Goal: Task Accomplishment & Management: Use online tool/utility

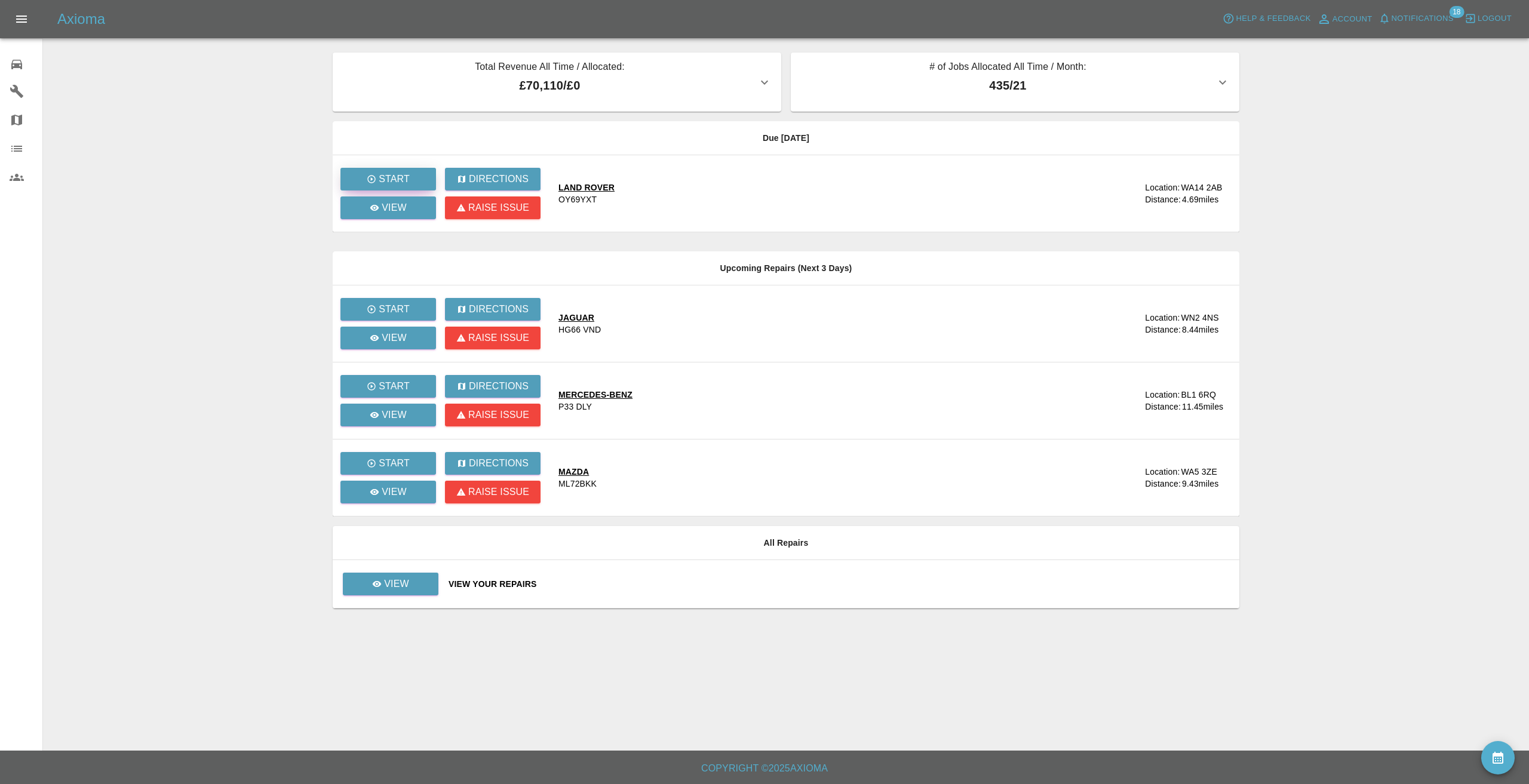
click at [374, 169] on button "Start" at bounding box center [388, 179] width 96 height 22
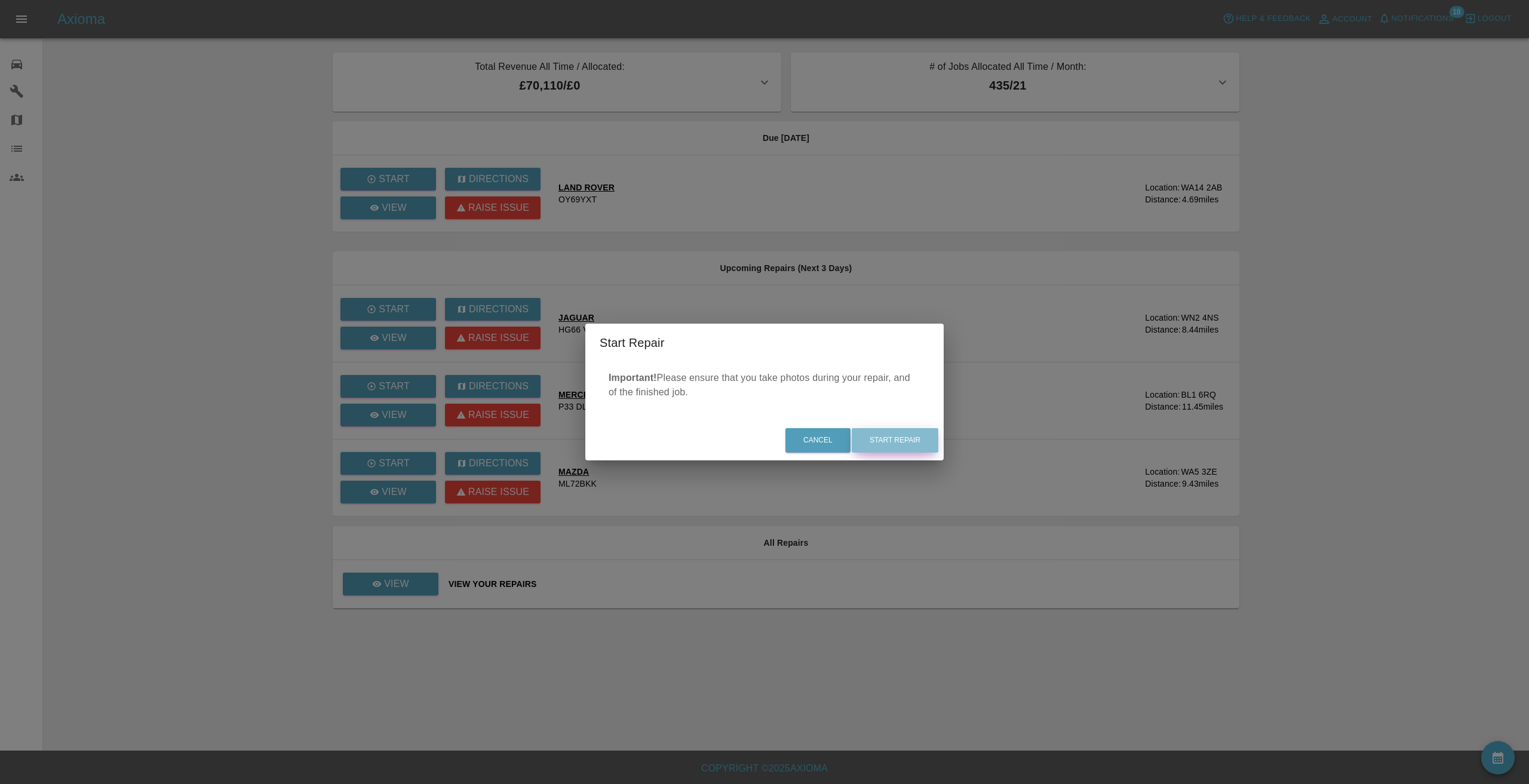
click at [895, 440] on button "Start Repair" at bounding box center [895, 441] width 86 height 24
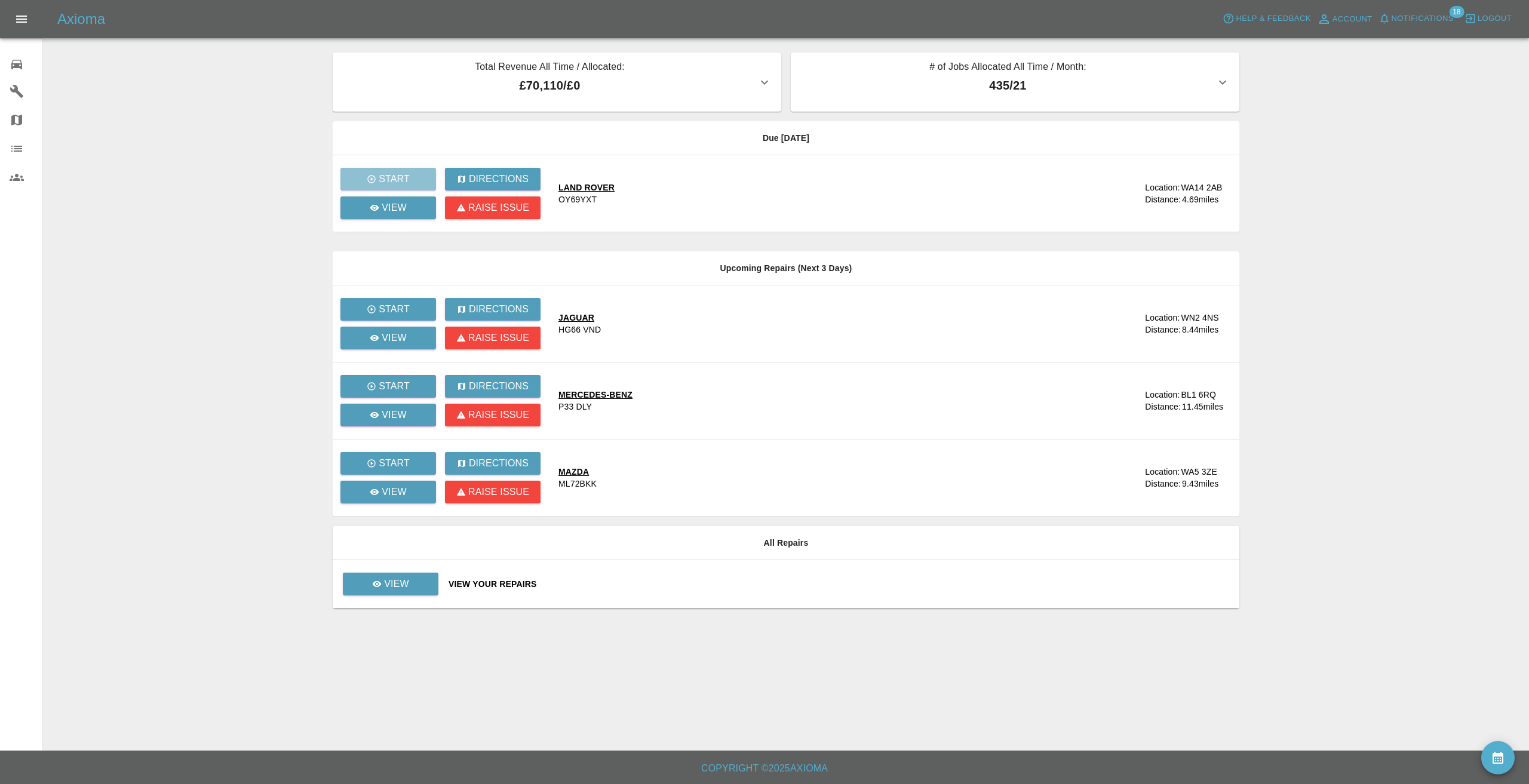
click at [277, 215] on main "Total Revenue All Time / Allocated: £70,110 / £0 Sprayway Smart Repairs NW : £7…" at bounding box center [764, 375] width 1529 height 751
click at [371, 206] on icon at bounding box center [375, 207] width 9 height 6
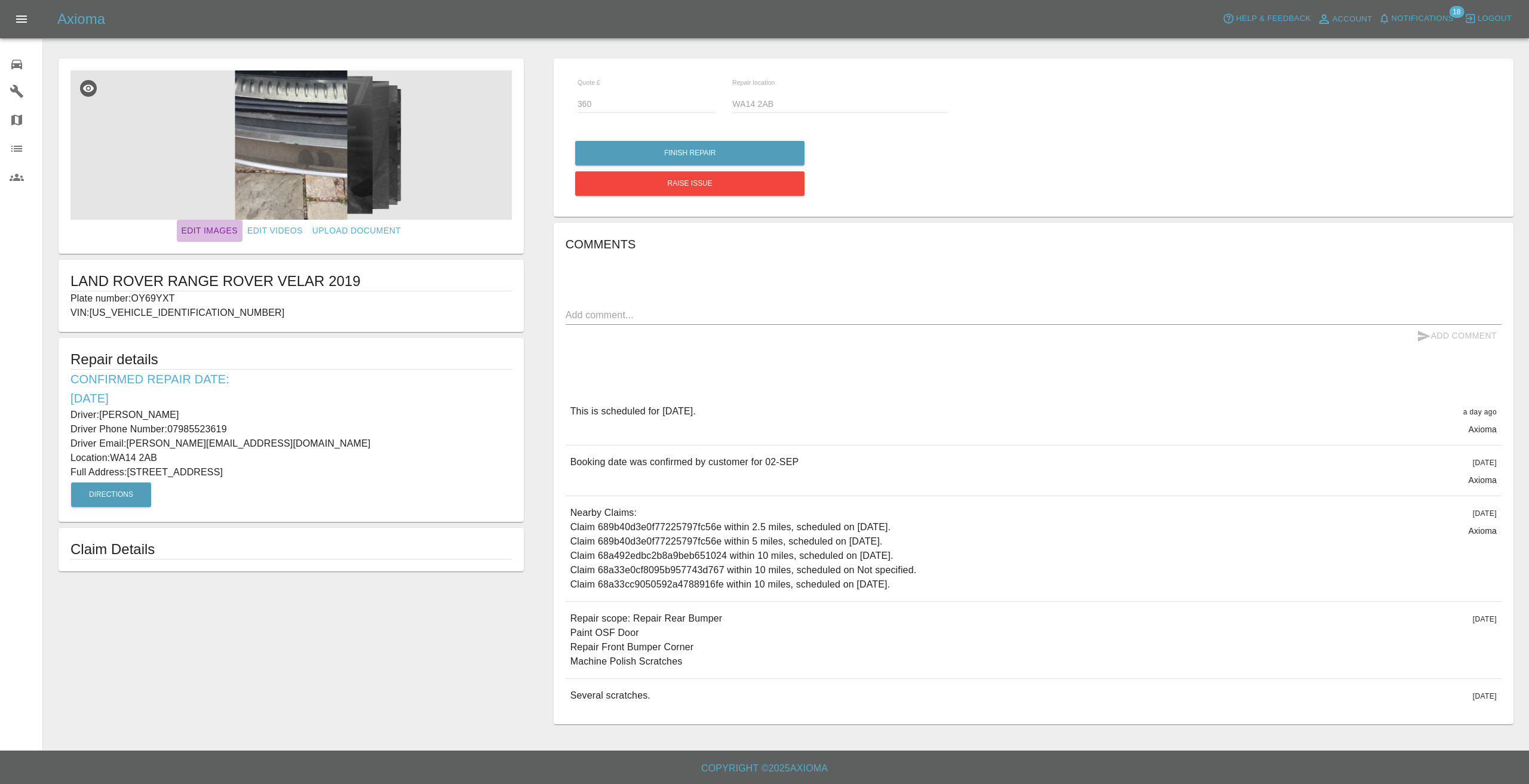
click at [203, 229] on link "Edit Images" at bounding box center [209, 231] width 66 height 22
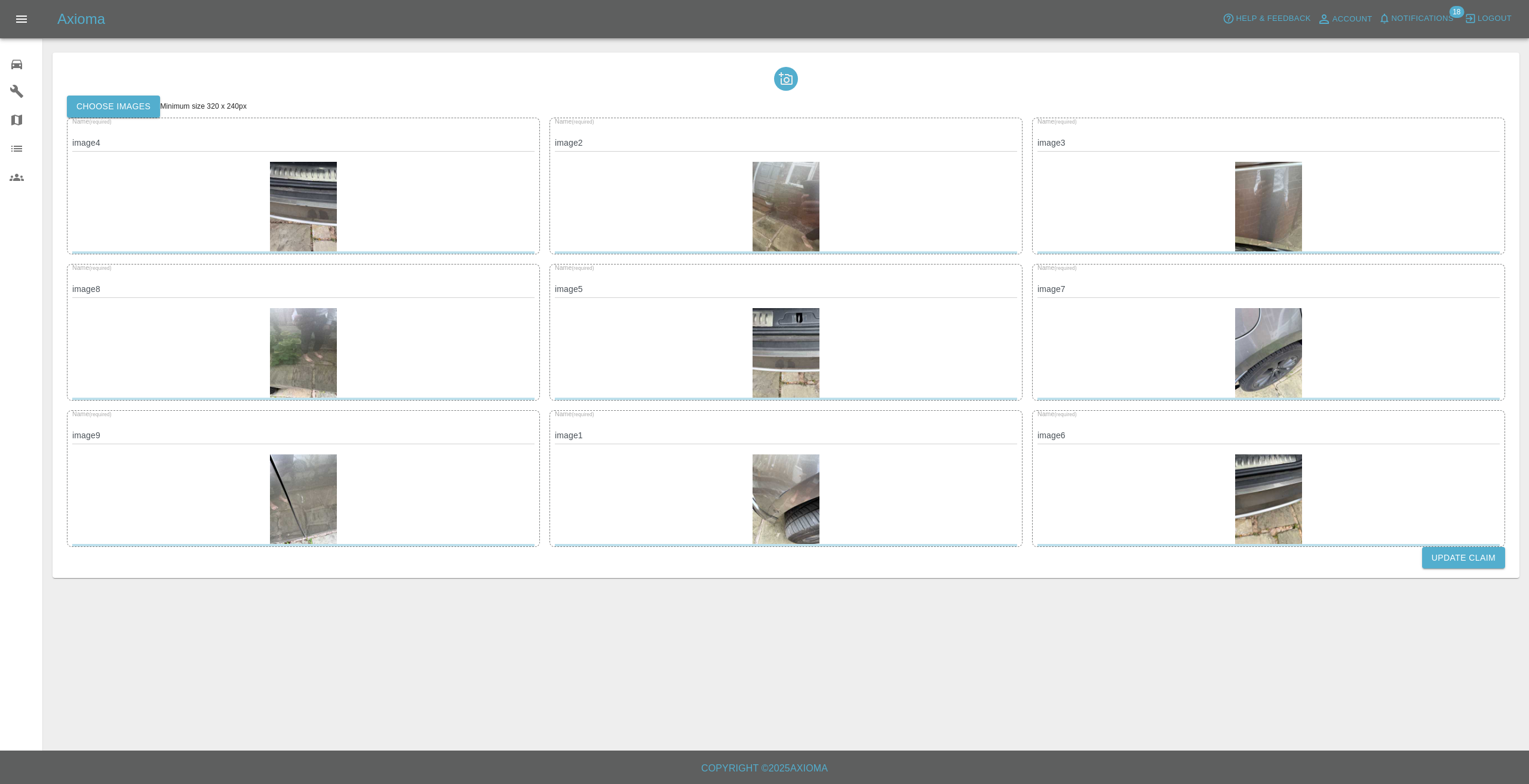
click at [133, 102] on label "Choose images" at bounding box center [113, 107] width 93 height 22
click at [0, 0] on input "Choose images" at bounding box center [0, 0] width 0 height 0
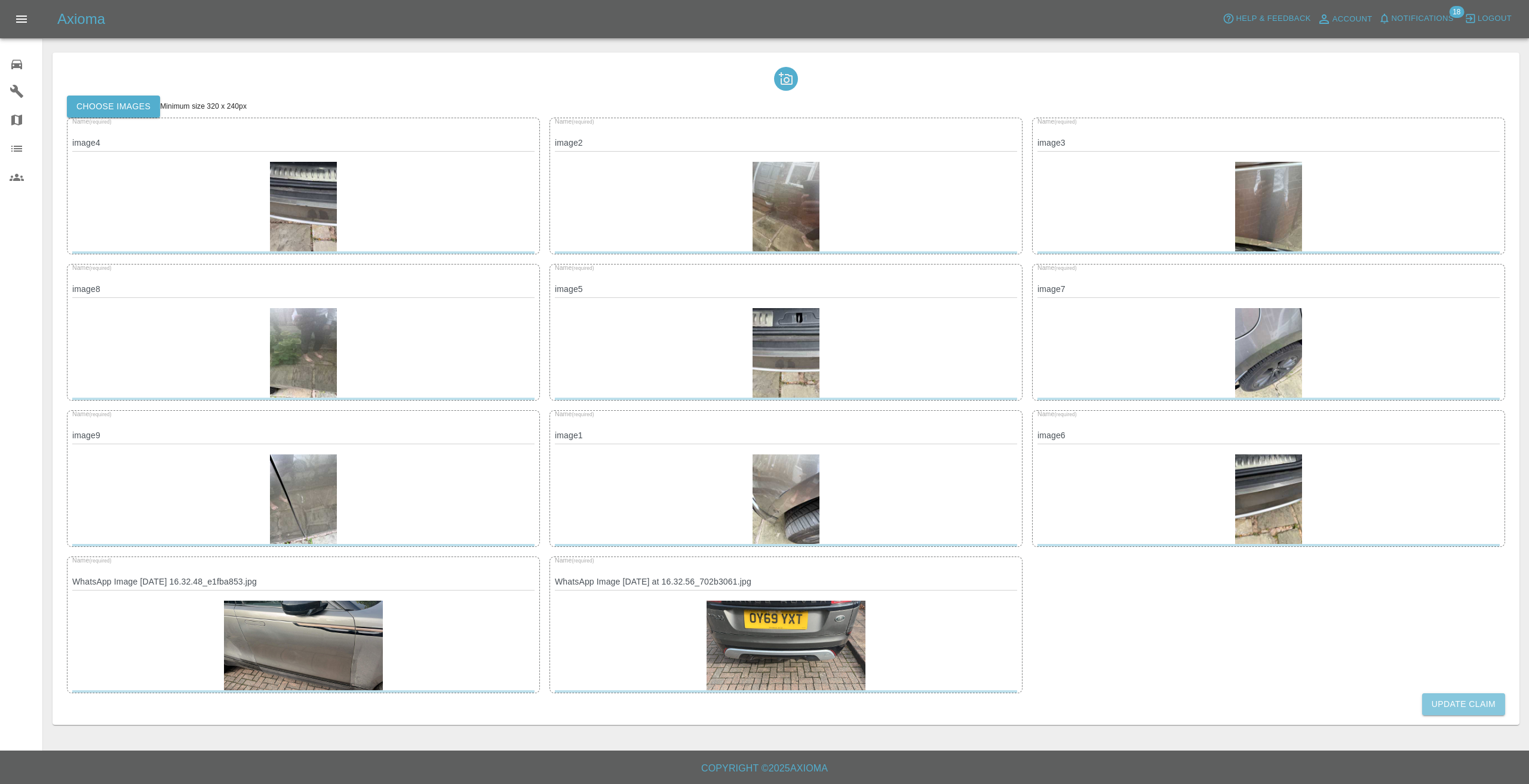
click at [1468, 703] on button "Update Claim" at bounding box center [1463, 705] width 83 height 22
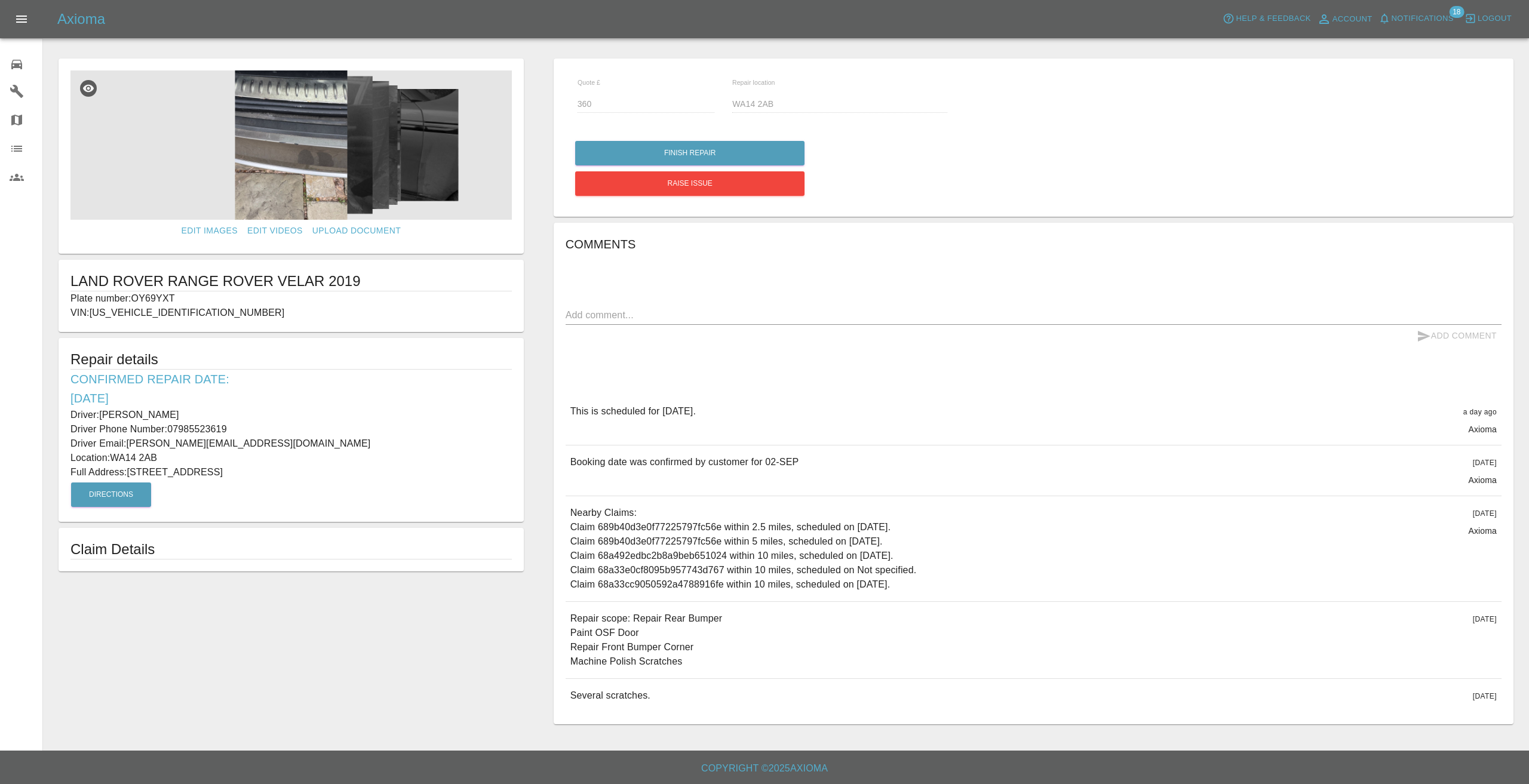
click at [20, 216] on div "0 Repair home Garages Map Organization Users" at bounding box center [21, 392] width 43 height 784
click at [765, 429] on div "This is scheduled for [DATE]. a day ago Axioma" at bounding box center [1033, 420] width 936 height 50
click at [537, 180] on div "Edit Images Edit Videos Upload Document LAND ROVER RANGE ROVER VELAR 2019 Plate…" at bounding box center [291, 392] width 495 height 678
click at [699, 143] on button "Finish Repair" at bounding box center [690, 153] width 230 height 24
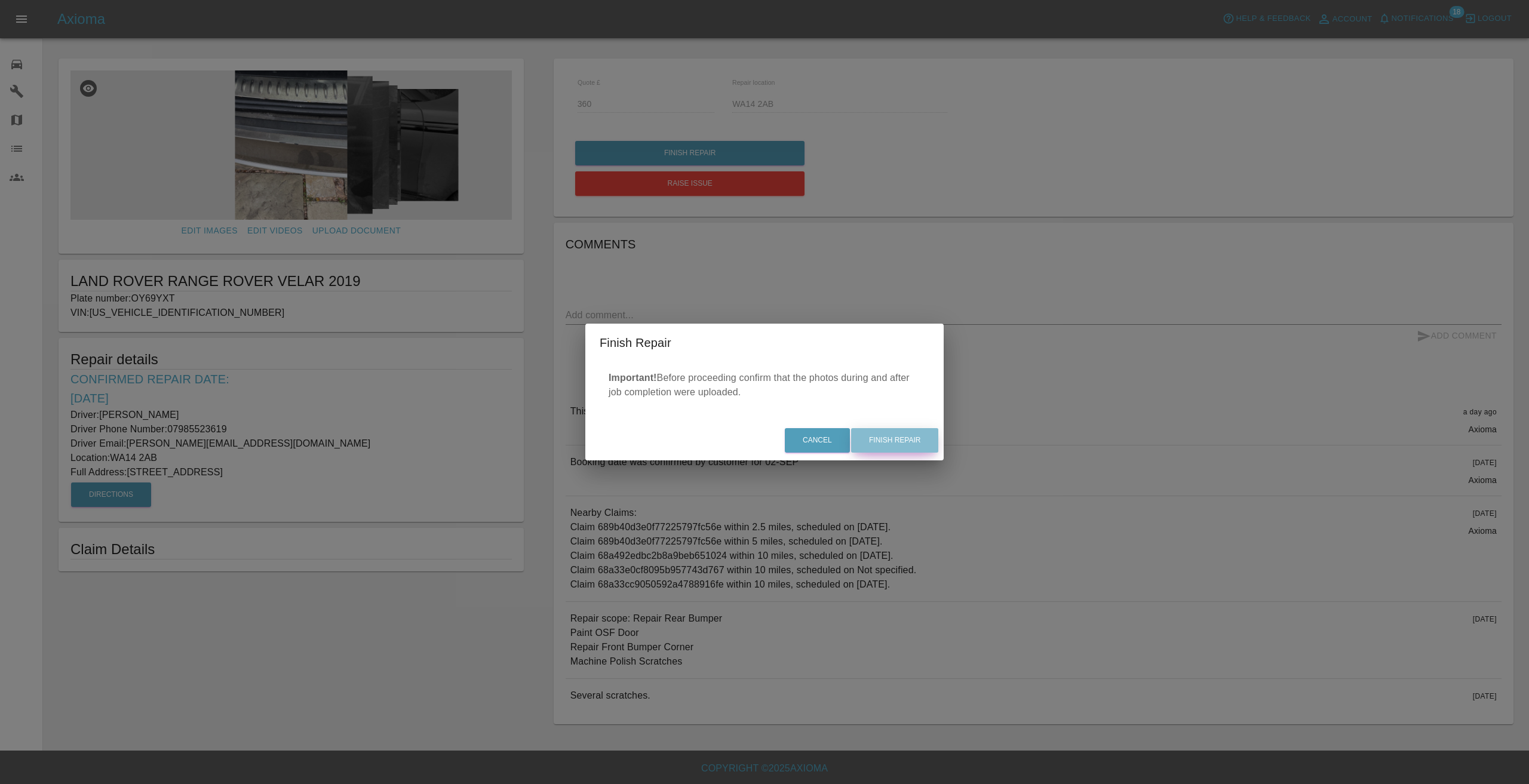
click at [902, 440] on button "Finish Repair" at bounding box center [895, 441] width 87 height 24
click at [538, 168] on div "Finish Repair Important! Before proceeding confirm that the photos during and a…" at bounding box center [764, 392] width 1529 height 784
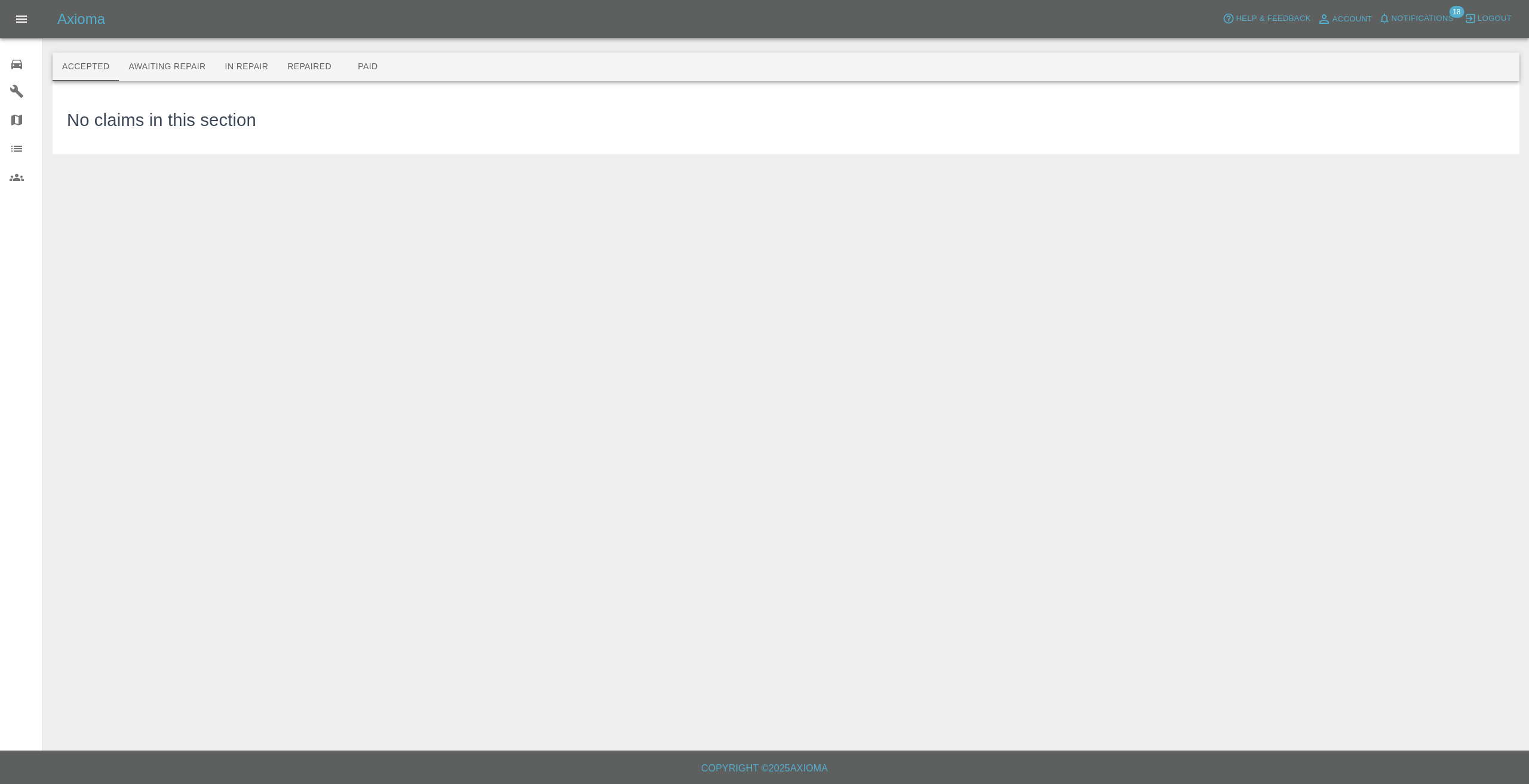
click at [11, 62] on icon at bounding box center [16, 64] width 14 height 14
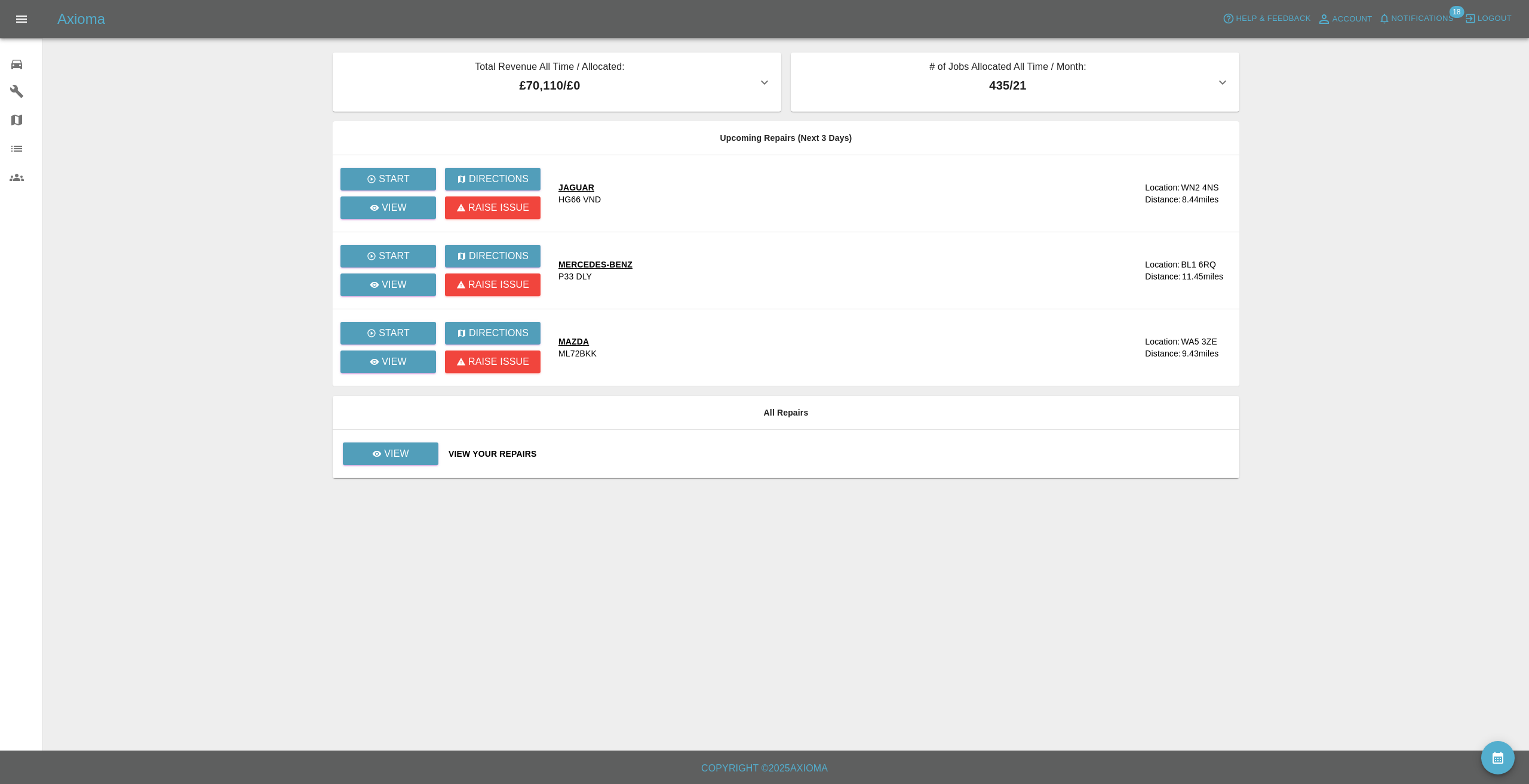
click at [235, 115] on main "Total Revenue All Time / Allocated: £70,110 / £0 Sprayway Smart Repairs NW : £7…" at bounding box center [764, 375] width 1529 height 751
